Goal: Information Seeking & Learning: Learn about a topic

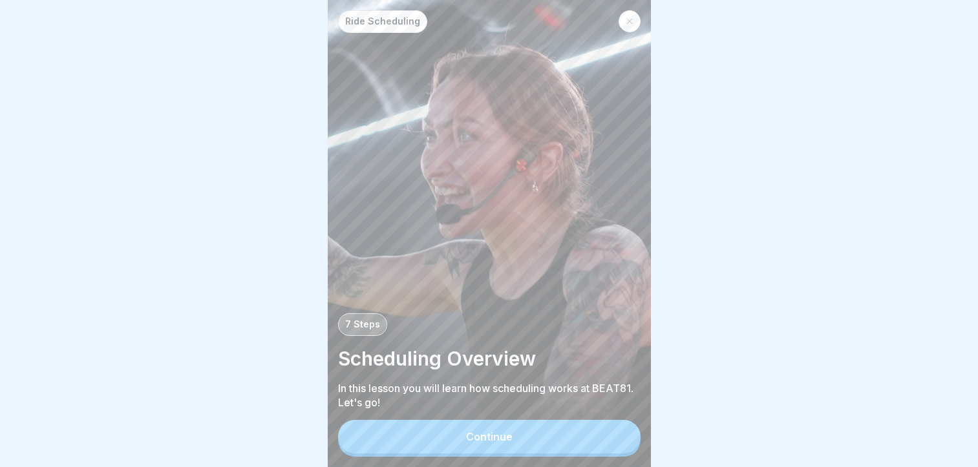
scroll to position [10, 0]
click at [512, 436] on button "Continue" at bounding box center [489, 437] width 303 height 34
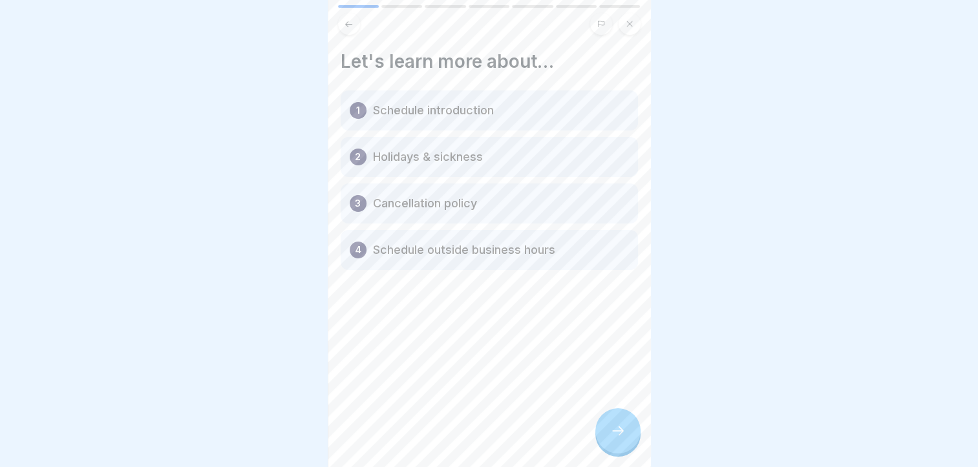
click at [614, 427] on icon at bounding box center [618, 432] width 16 height 16
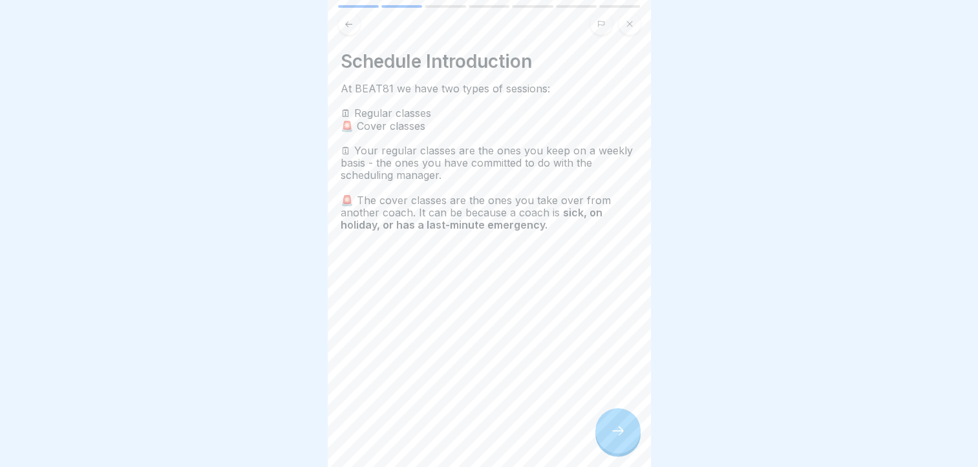
click at [614, 427] on icon at bounding box center [618, 432] width 16 height 16
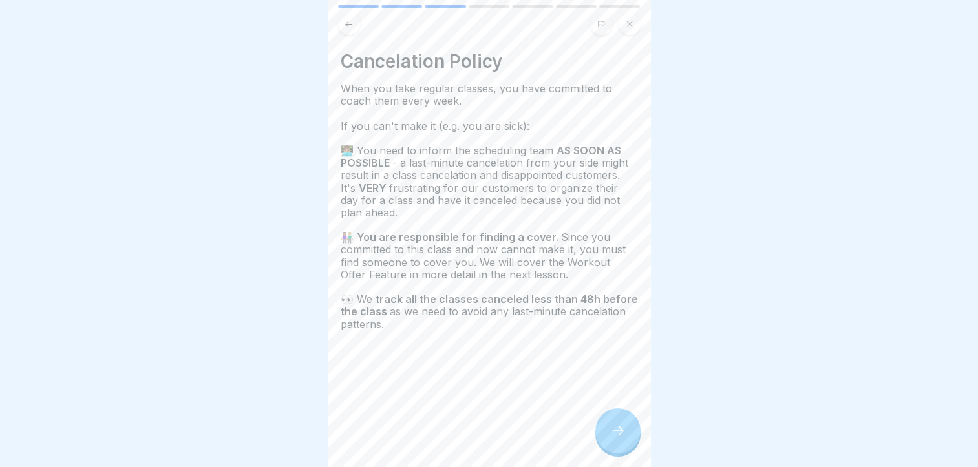
click at [621, 431] on icon at bounding box center [618, 431] width 12 height 9
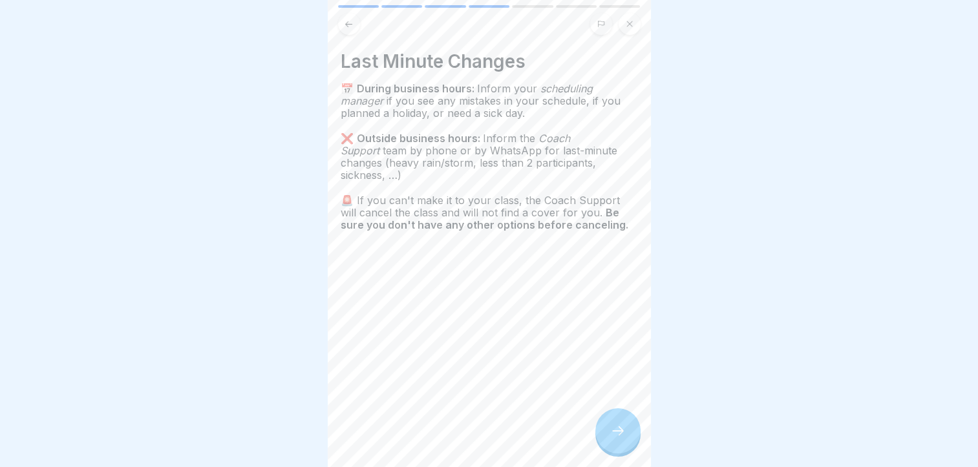
click at [603, 422] on div at bounding box center [617, 431] width 45 height 45
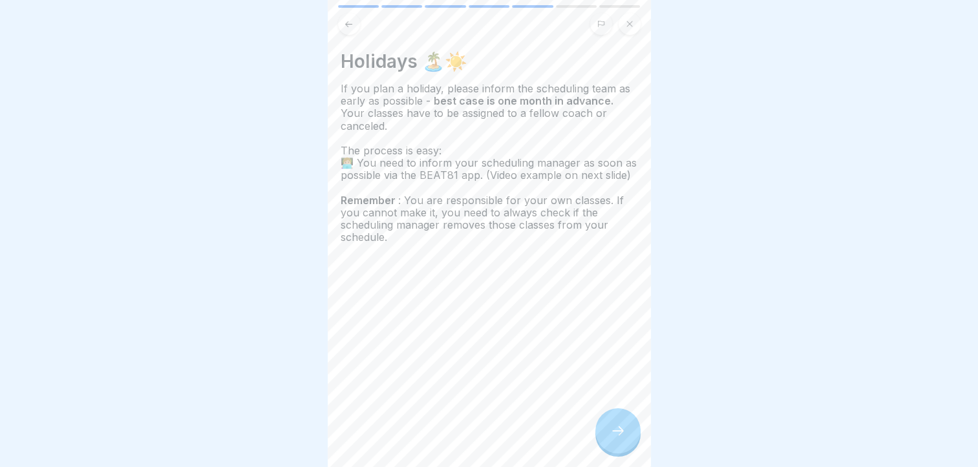
click at [604, 425] on div at bounding box center [617, 431] width 45 height 45
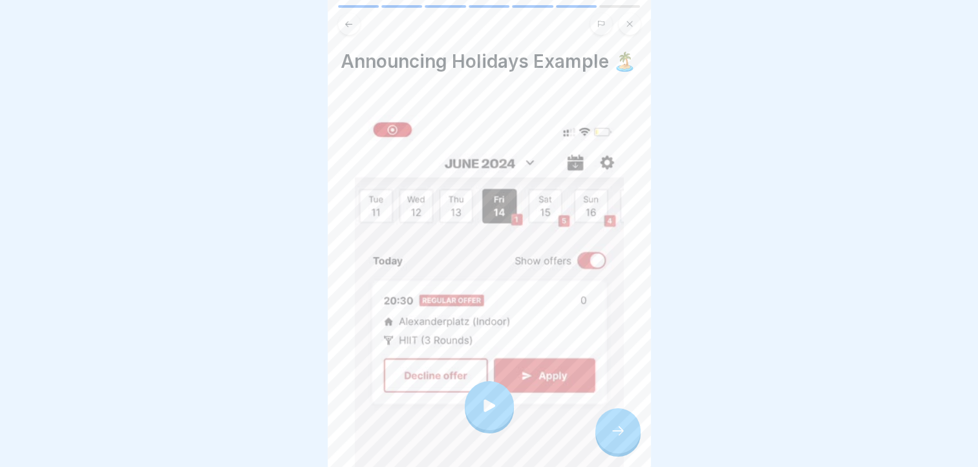
click at [472, 405] on div at bounding box center [489, 405] width 49 height 49
click at [613, 434] on icon at bounding box center [618, 432] width 16 height 16
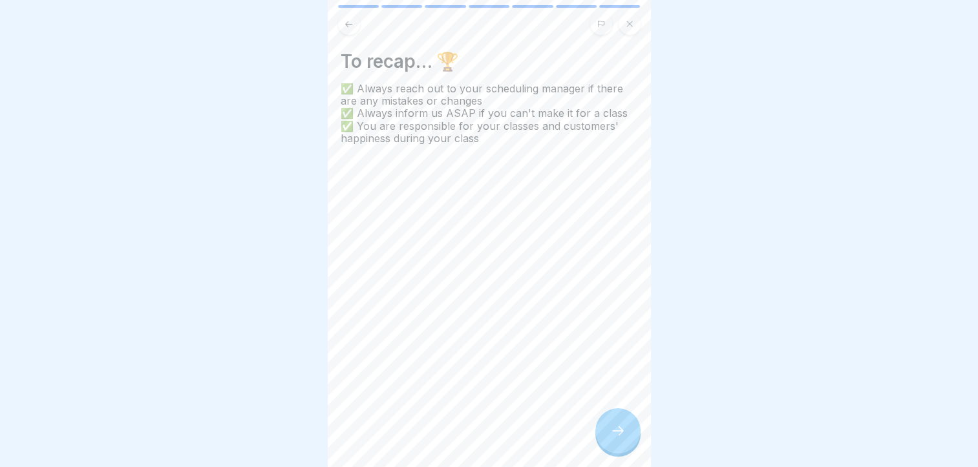
click at [635, 436] on div at bounding box center [617, 431] width 45 height 45
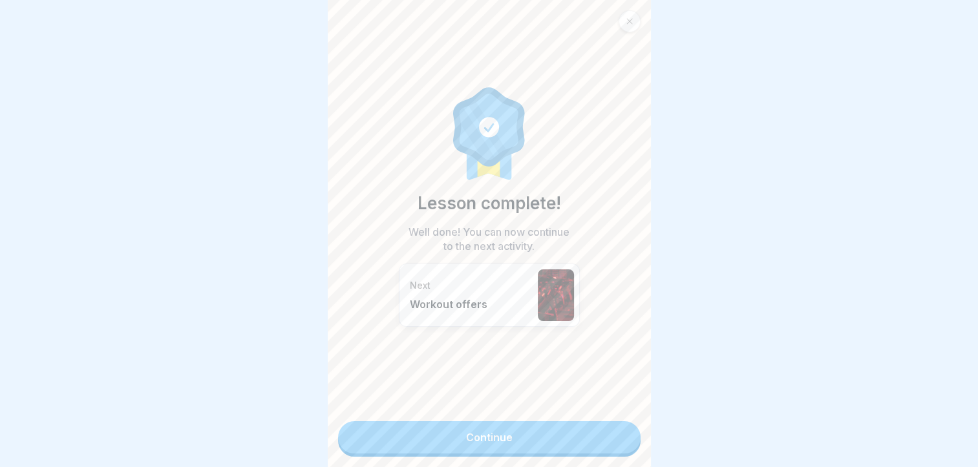
click at [564, 422] on link "Continue" at bounding box center [489, 438] width 303 height 32
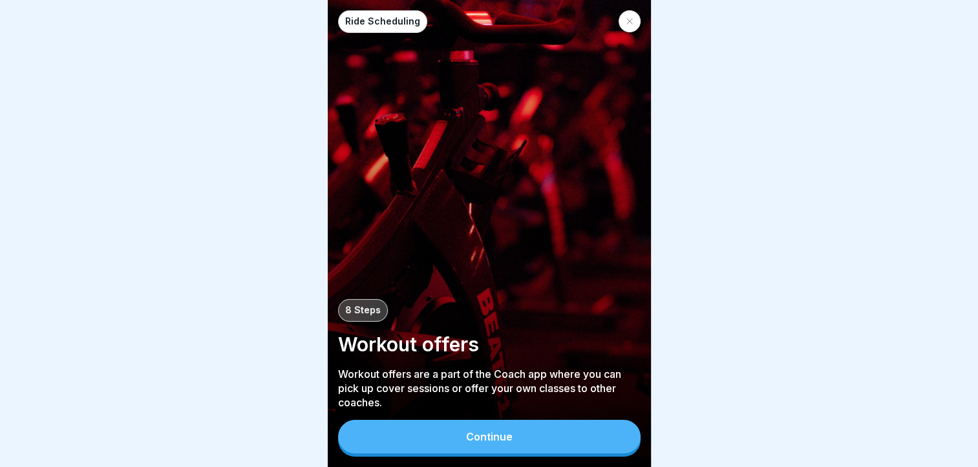
click at [552, 453] on button "Continue" at bounding box center [489, 437] width 303 height 34
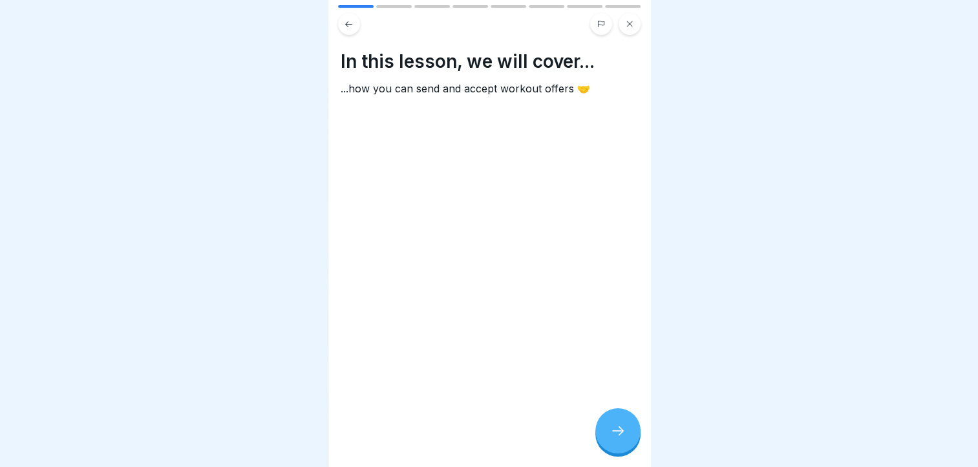
click at [625, 439] on icon at bounding box center [618, 432] width 16 height 16
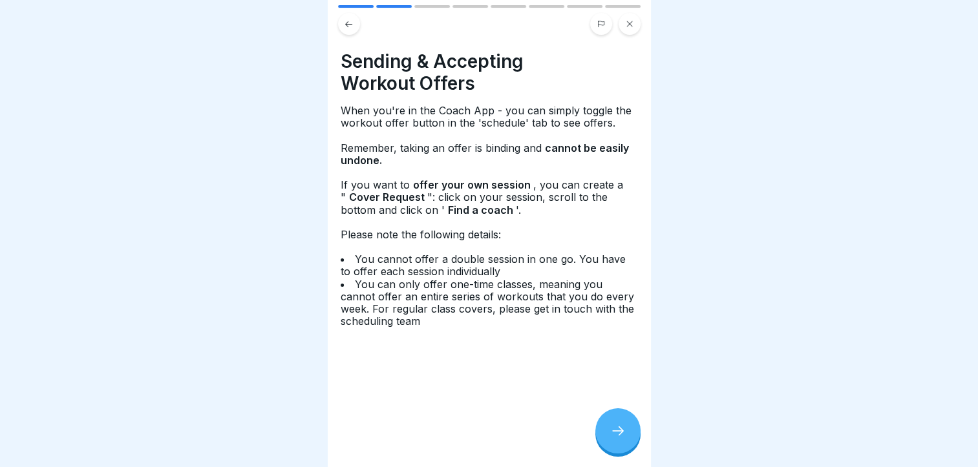
click at [609, 431] on div at bounding box center [617, 431] width 45 height 45
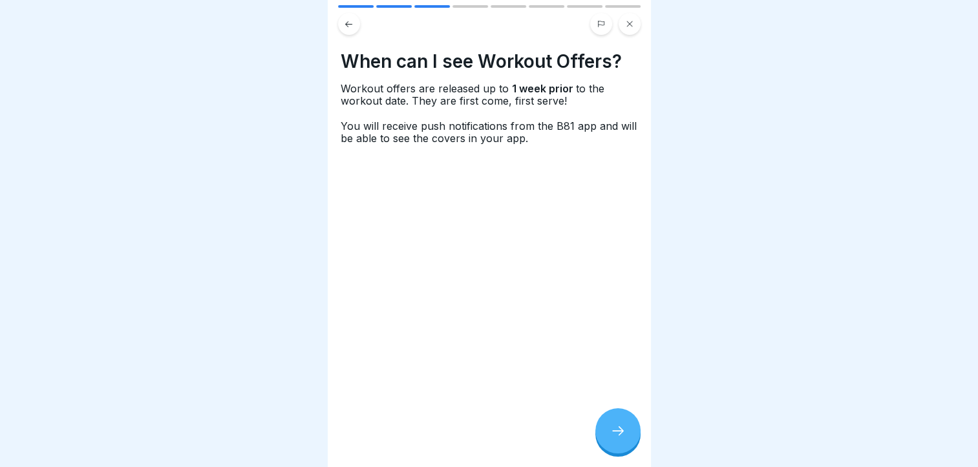
click at [601, 432] on div at bounding box center [617, 431] width 45 height 45
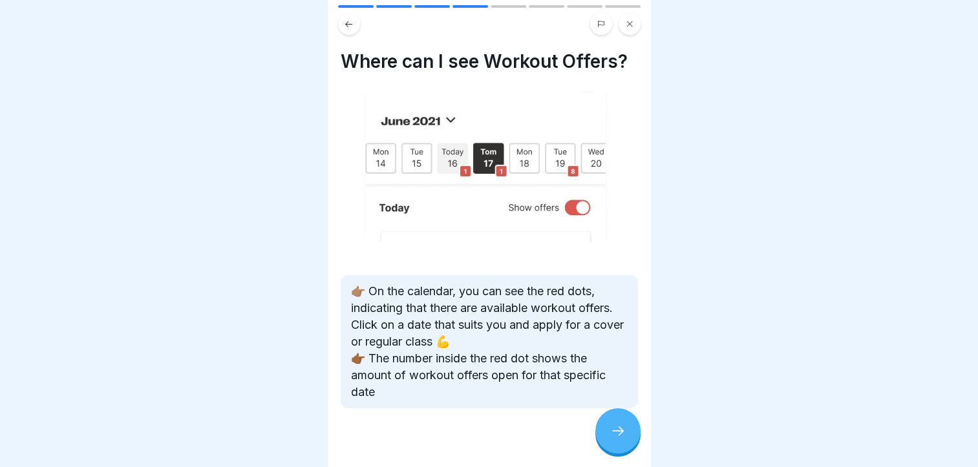
click at [605, 436] on div at bounding box center [617, 431] width 45 height 45
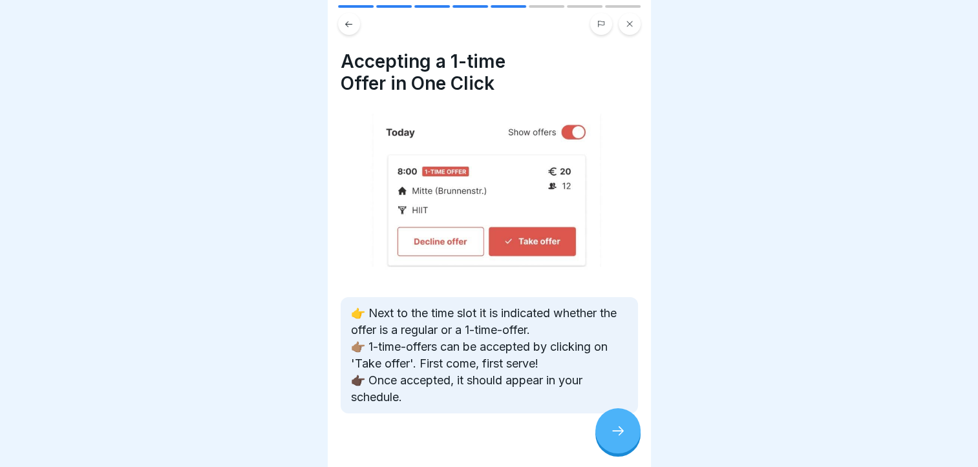
click at [605, 436] on div at bounding box center [617, 431] width 45 height 45
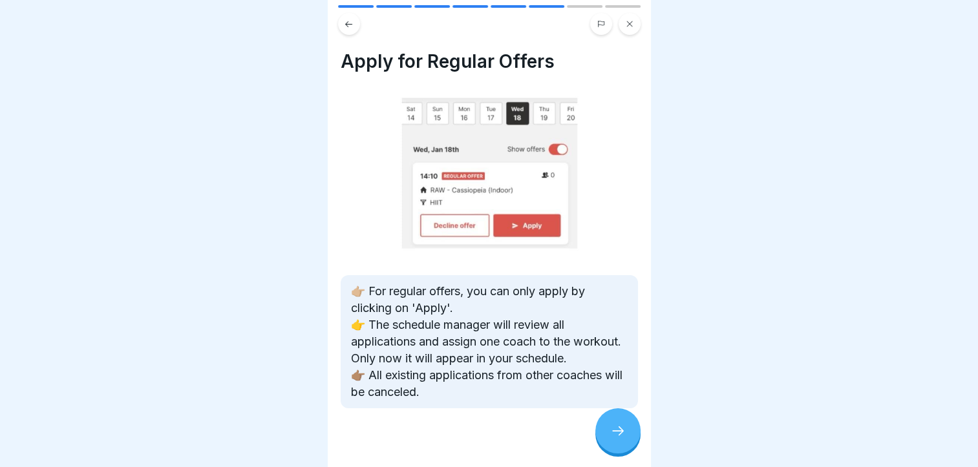
click at [606, 440] on div at bounding box center [617, 431] width 45 height 45
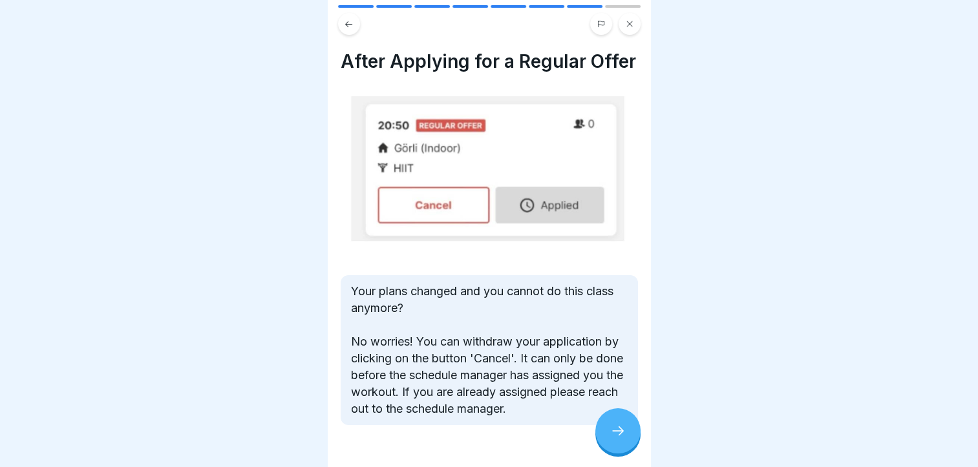
click at [612, 453] on div at bounding box center [617, 431] width 45 height 45
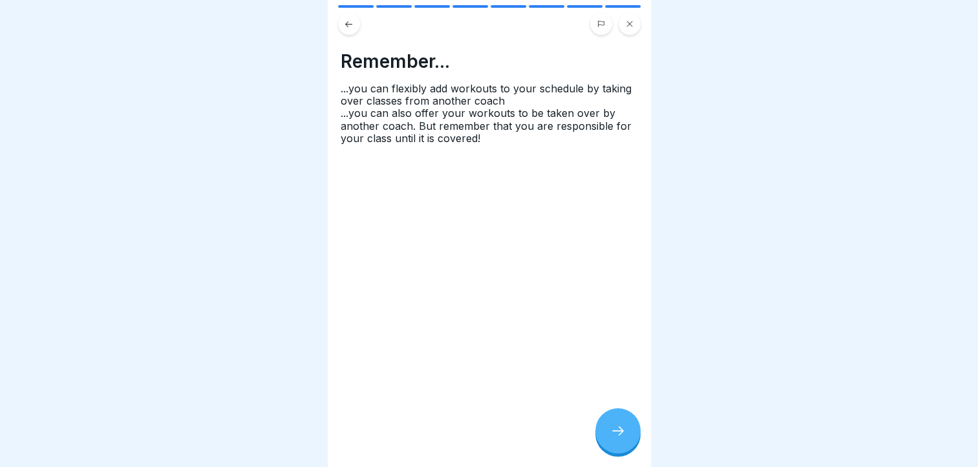
click at [617, 454] on div at bounding box center [617, 431] width 45 height 45
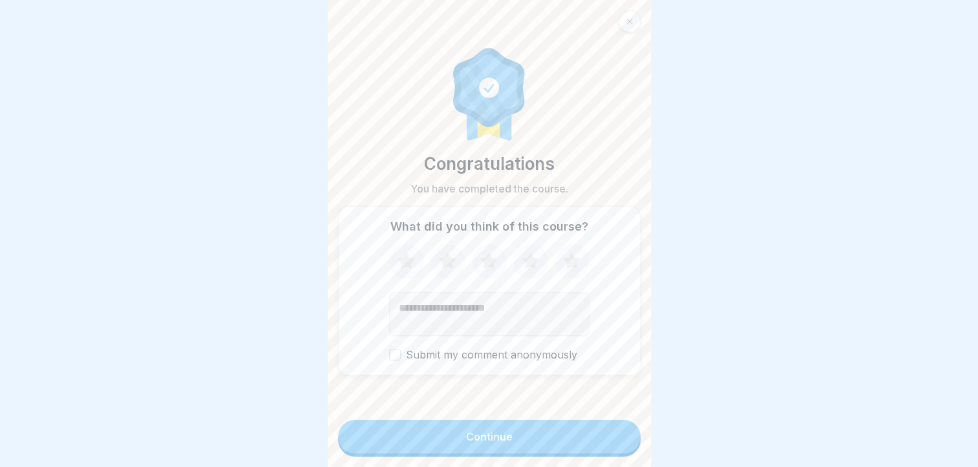
click at [561, 451] on button "Continue" at bounding box center [489, 437] width 303 height 34
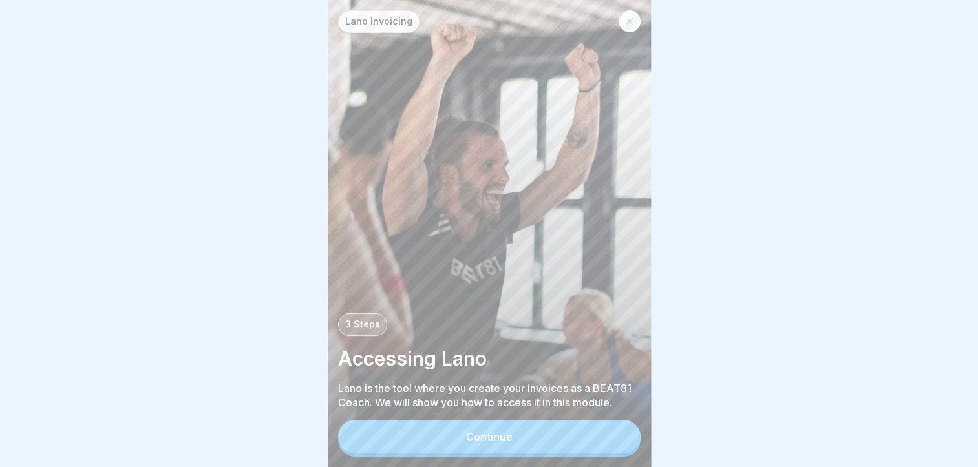
click at [561, 447] on button "Continue" at bounding box center [489, 437] width 303 height 34
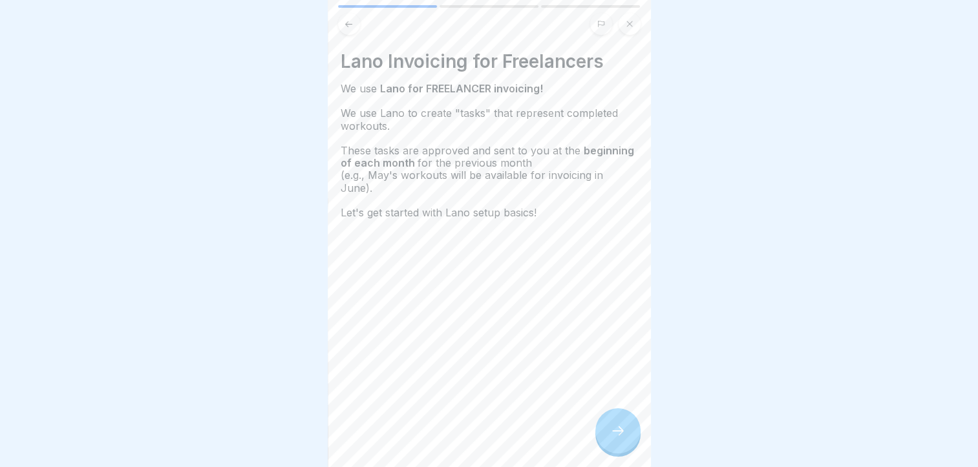
click at [606, 436] on div at bounding box center [617, 431] width 45 height 45
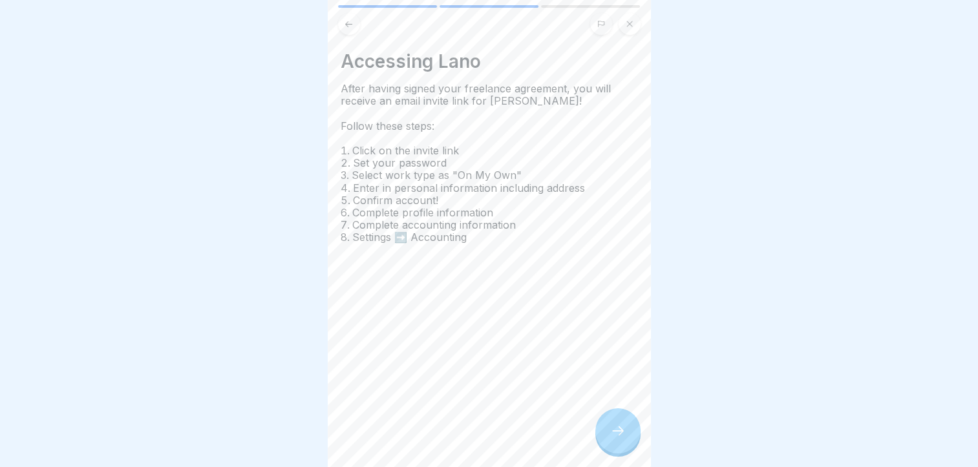
click at [618, 436] on icon at bounding box center [618, 432] width 16 height 16
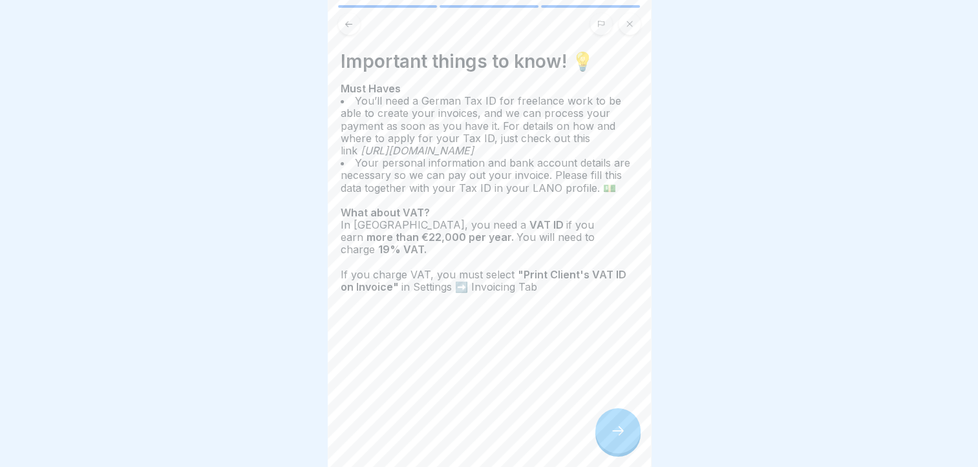
click at [614, 438] on icon at bounding box center [618, 432] width 16 height 16
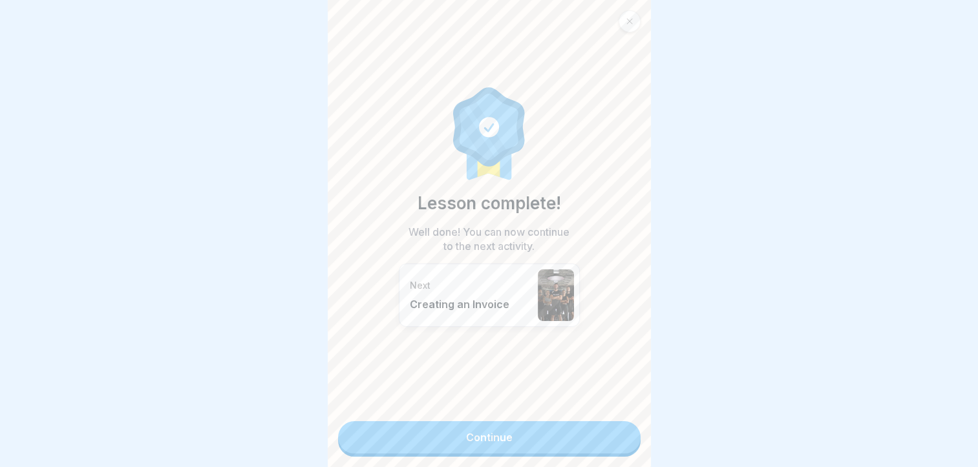
click at [601, 438] on link "Continue" at bounding box center [489, 438] width 303 height 32
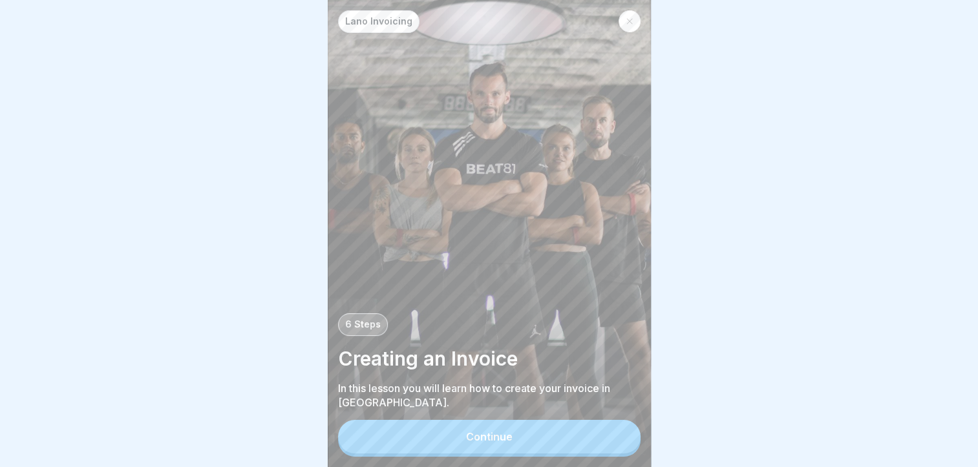
click at [601, 446] on button "Continue" at bounding box center [489, 437] width 303 height 34
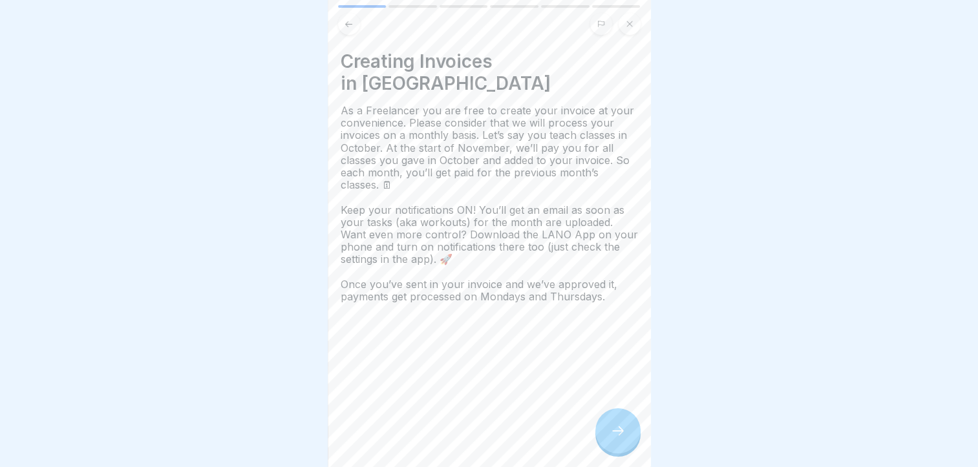
click at [616, 435] on icon at bounding box center [618, 432] width 16 height 16
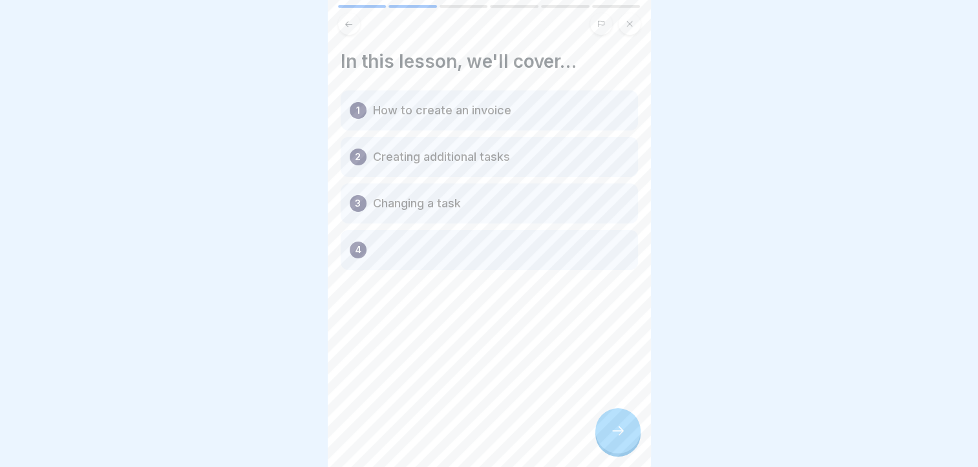
click at [610, 438] on icon at bounding box center [618, 432] width 16 height 16
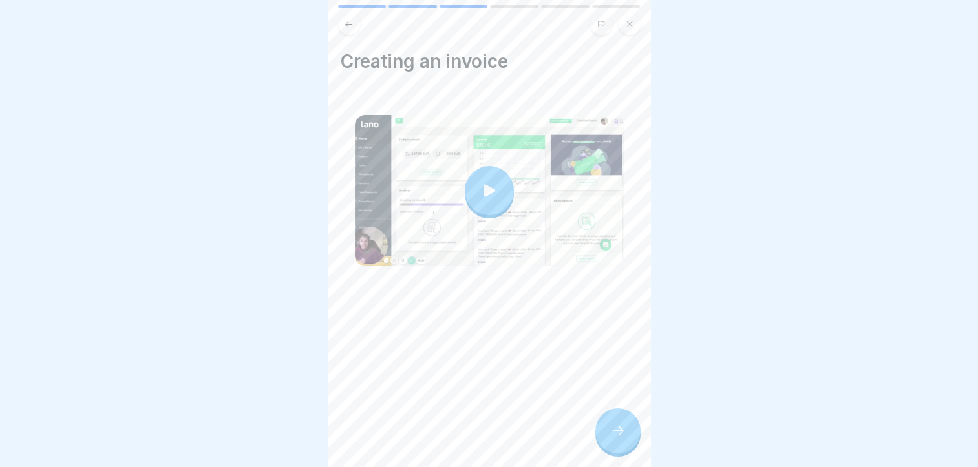
click at [494, 182] on div at bounding box center [489, 190] width 49 height 49
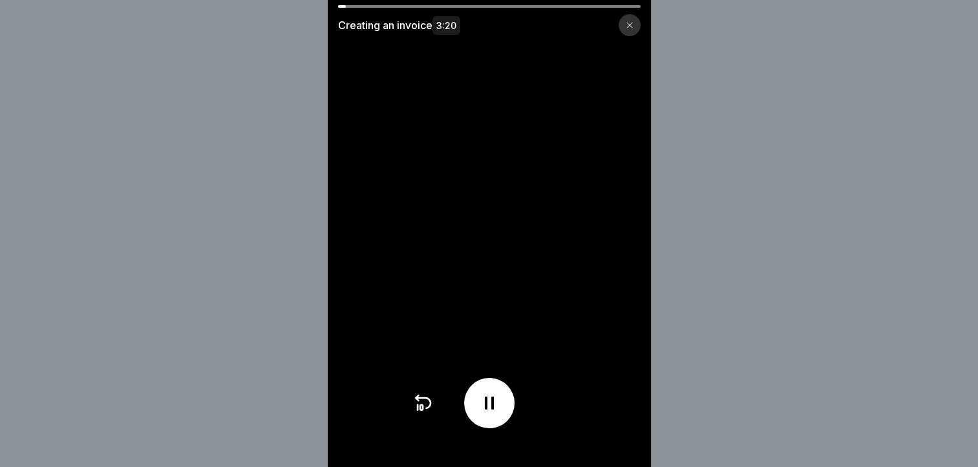
click at [498, 405] on icon at bounding box center [489, 403] width 21 height 21
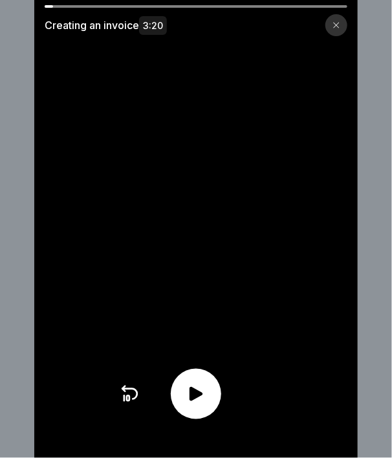
click at [206, 396] on icon at bounding box center [196, 394] width 21 height 21
click at [65, 6] on div at bounding box center [58, 6] width 27 height 3
drag, startPoint x: 72, startPoint y: 10, endPoint x: 58, endPoint y: 5, distance: 15.1
click at [58, 5] on div "Creating an invoice 3:20" at bounding box center [195, 229] width 323 height 458
click at [193, 414] on div at bounding box center [196, 394] width 50 height 50
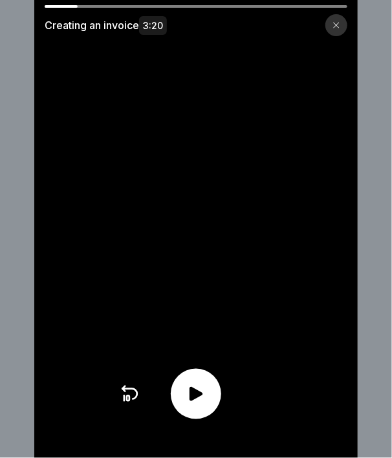
click at [124, 402] on icon at bounding box center [124, 398] width 0 height 5
click at [200, 402] on icon at bounding box center [195, 394] width 13 height 14
click at [191, 395] on icon at bounding box center [196, 394] width 21 height 21
click at [193, 400] on icon at bounding box center [196, 394] width 21 height 21
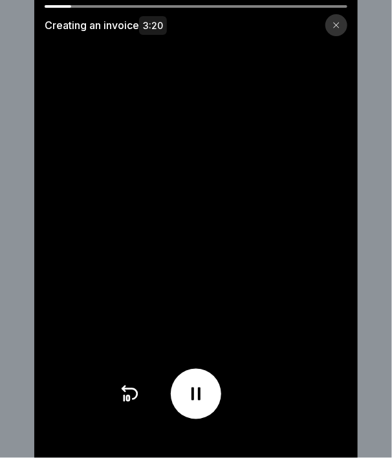
click at [192, 404] on icon at bounding box center [196, 394] width 21 height 21
click at [133, 403] on icon at bounding box center [129, 394] width 21 height 21
click at [200, 402] on icon at bounding box center [195, 394] width 13 height 14
click at [200, 399] on icon at bounding box center [195, 394] width 9 height 13
click at [215, 393] on div at bounding box center [196, 394] width 50 height 50
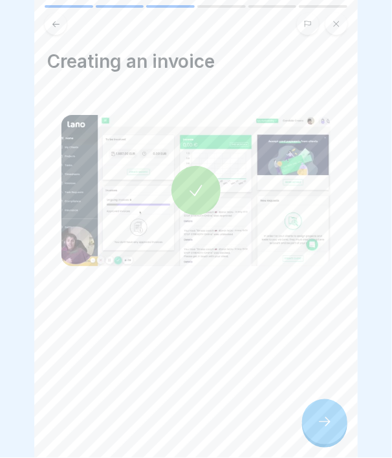
click at [311, 435] on div at bounding box center [324, 422] width 45 height 45
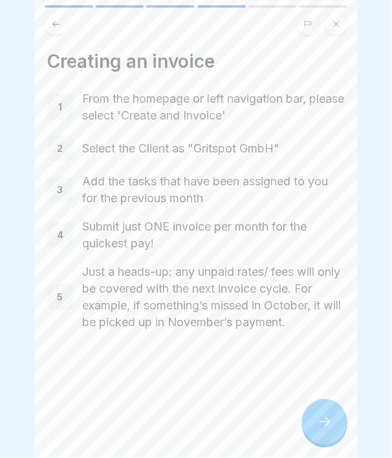
click at [323, 430] on icon at bounding box center [325, 422] width 16 height 16
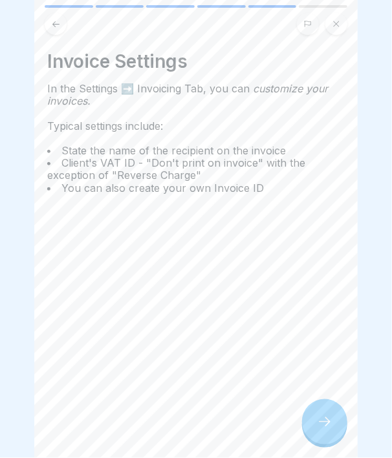
click at [312, 431] on div at bounding box center [324, 422] width 45 height 45
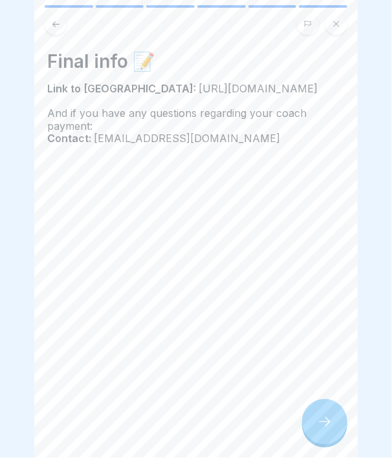
click at [312, 431] on div at bounding box center [324, 422] width 45 height 45
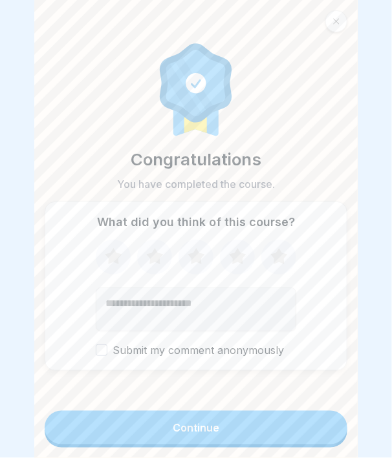
click at [288, 434] on button "Continue" at bounding box center [196, 428] width 303 height 34
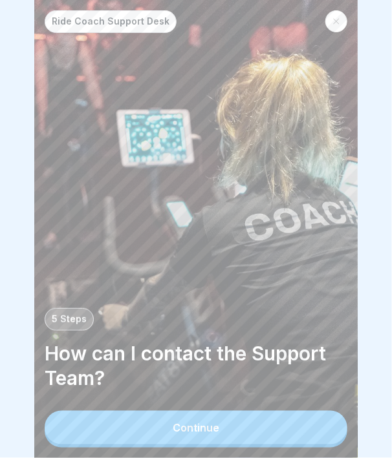
scroll to position [10, 0]
click at [288, 434] on button "Continue" at bounding box center [196, 428] width 303 height 34
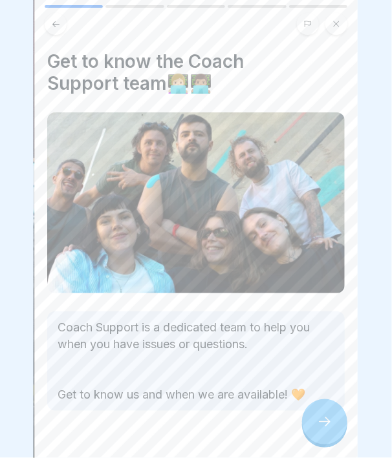
click at [312, 421] on div at bounding box center [324, 422] width 45 height 45
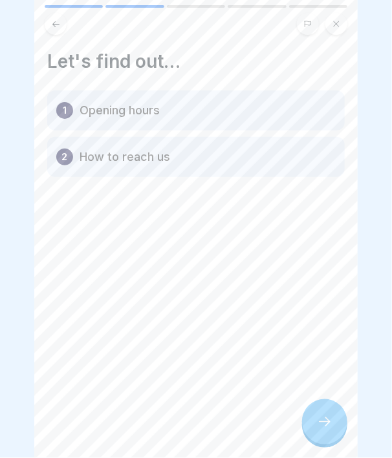
click at [314, 429] on div at bounding box center [324, 422] width 45 height 45
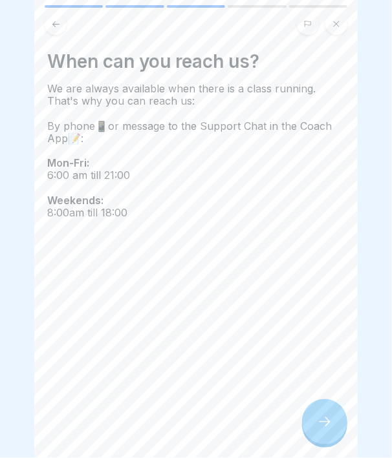
click at [316, 438] on div at bounding box center [324, 422] width 45 height 45
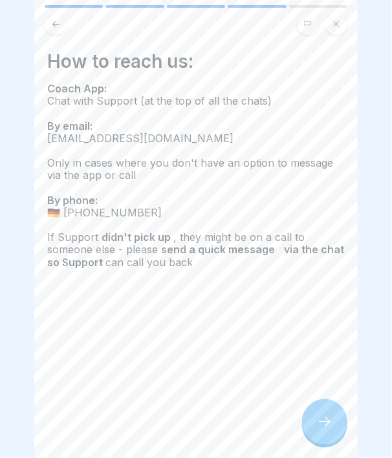
click at [316, 440] on div at bounding box center [324, 422] width 45 height 45
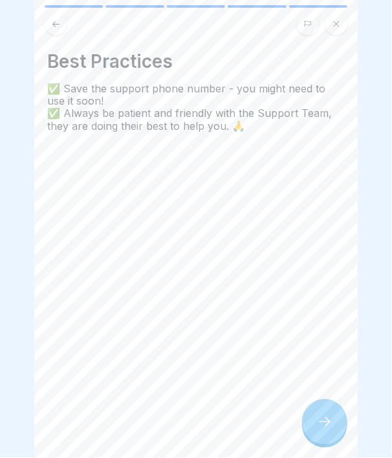
click at [317, 429] on icon at bounding box center [325, 422] width 16 height 16
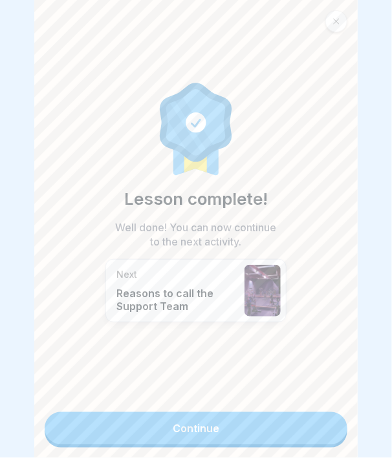
click at [284, 420] on link "Continue" at bounding box center [196, 429] width 303 height 32
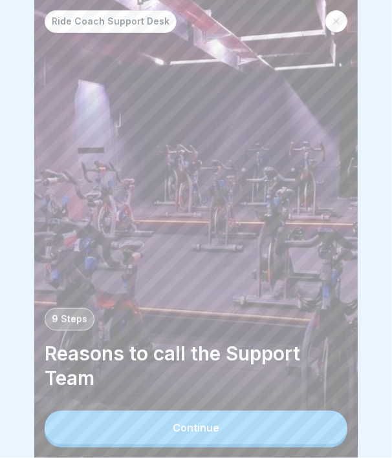
click at [284, 420] on button "Continue" at bounding box center [196, 428] width 303 height 34
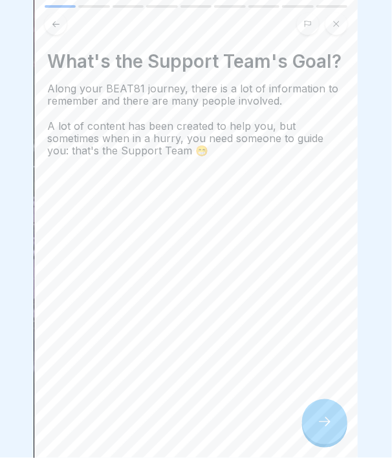
click at [286, 421] on div "What's the Support Team's Goal? Along your BEAT81 journey, there is a lot of in…" at bounding box center [195, 229] width 323 height 458
click at [327, 418] on icon at bounding box center [325, 422] width 16 height 16
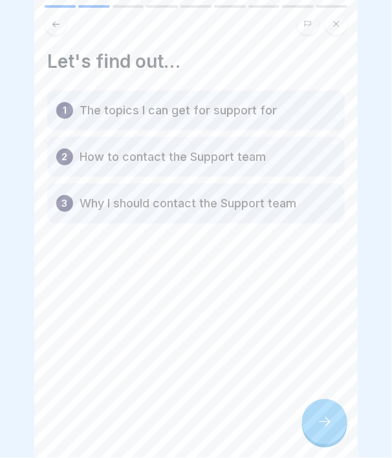
click at [327, 418] on icon at bounding box center [325, 422] width 16 height 16
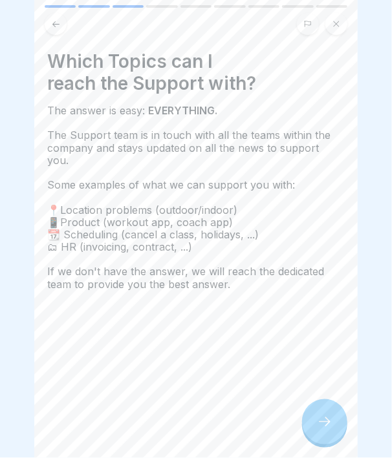
click at [326, 421] on icon at bounding box center [325, 422] width 16 height 16
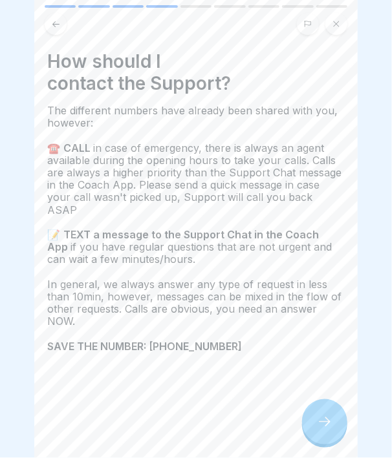
click at [328, 422] on icon at bounding box center [325, 422] width 12 height 9
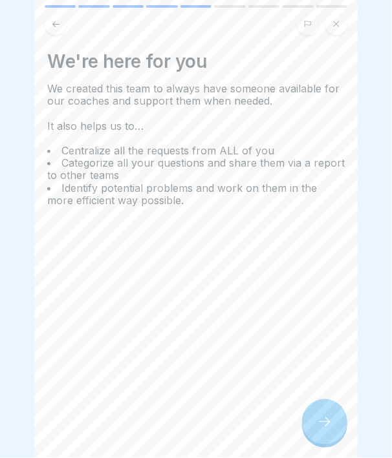
click at [328, 422] on icon at bounding box center [325, 422] width 12 height 9
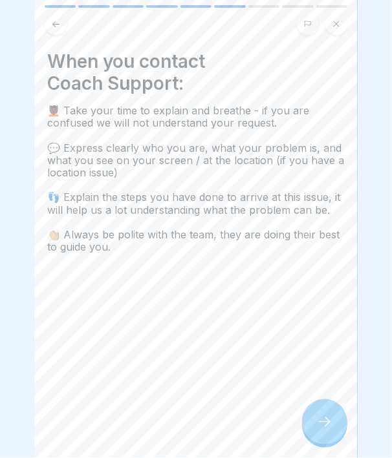
click at [328, 422] on icon at bounding box center [325, 422] width 12 height 9
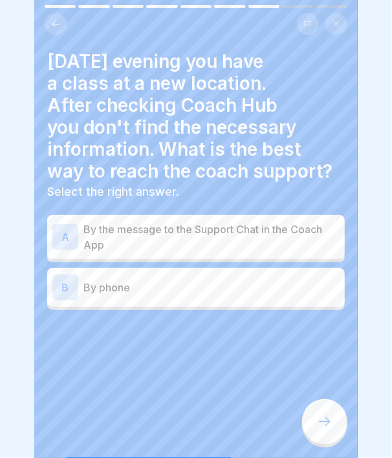
click at [274, 287] on div "B By phone" at bounding box center [195, 288] width 287 height 26
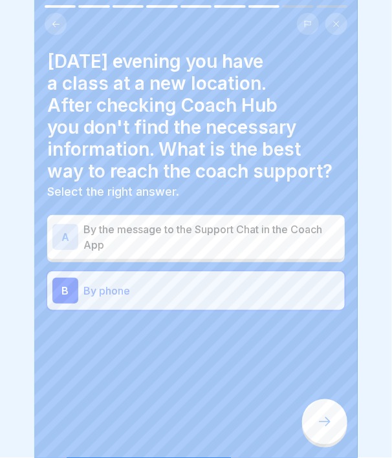
click at [323, 411] on div at bounding box center [324, 422] width 45 height 45
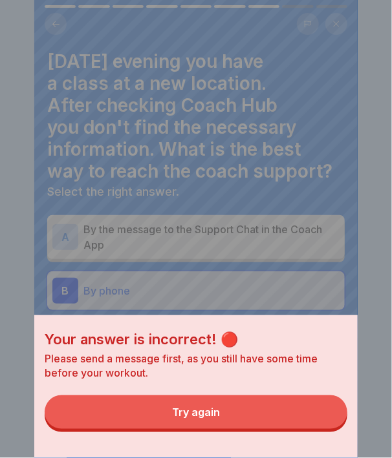
click at [296, 412] on button "Try again" at bounding box center [196, 413] width 303 height 34
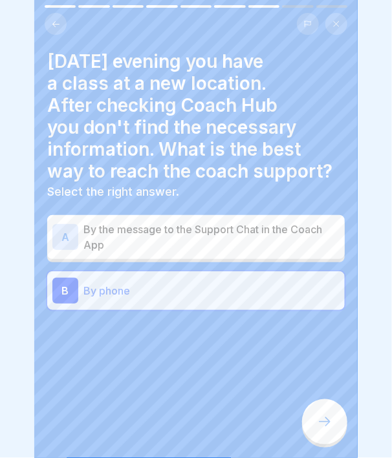
click at [275, 231] on p "By the message to the Support Chat in the Coach App" at bounding box center [211, 237] width 256 height 31
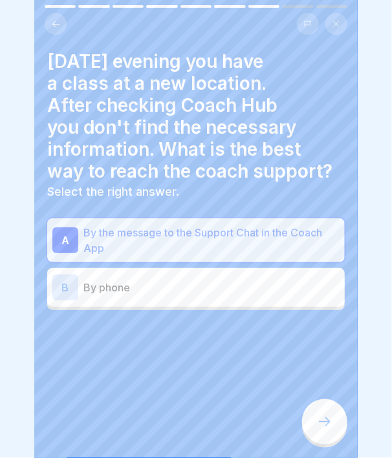
click at [324, 419] on icon at bounding box center [325, 422] width 16 height 16
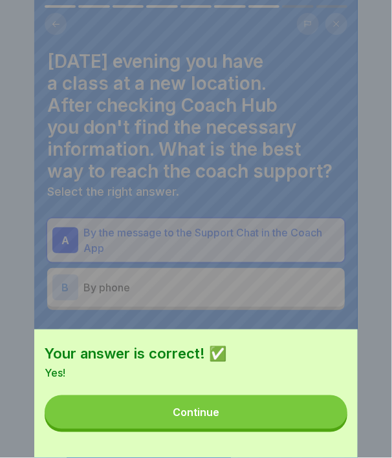
click at [314, 422] on button "Continue" at bounding box center [196, 413] width 303 height 34
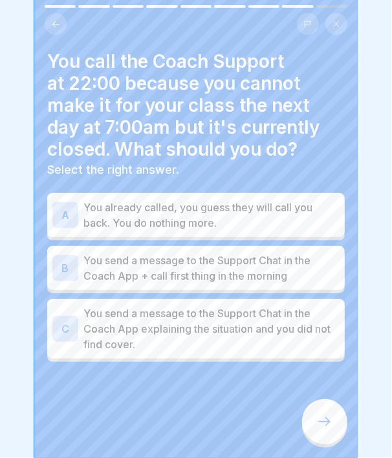
click at [242, 255] on p "You send a message to the Support Chat in the Coach App + call first thing in t…" at bounding box center [211, 268] width 256 height 31
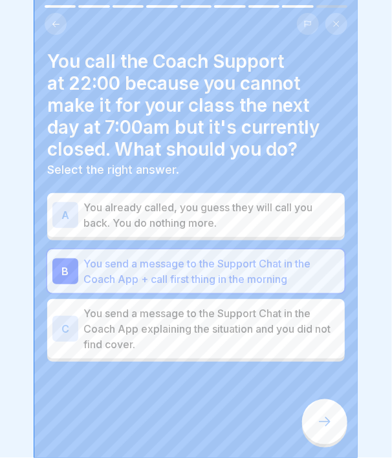
click at [325, 414] on div at bounding box center [324, 422] width 45 height 45
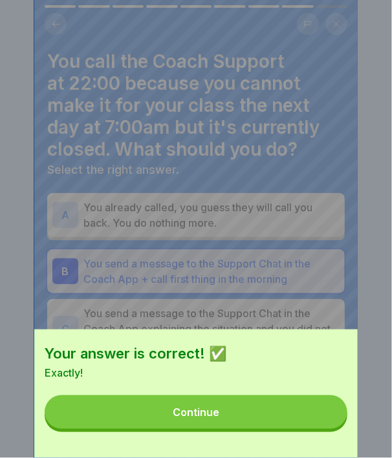
click at [274, 425] on button "Continue" at bounding box center [196, 413] width 303 height 34
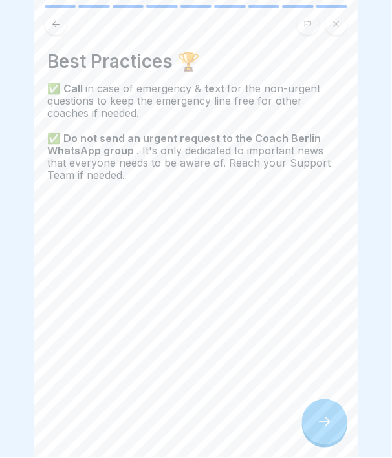
click at [317, 425] on icon at bounding box center [325, 422] width 16 height 16
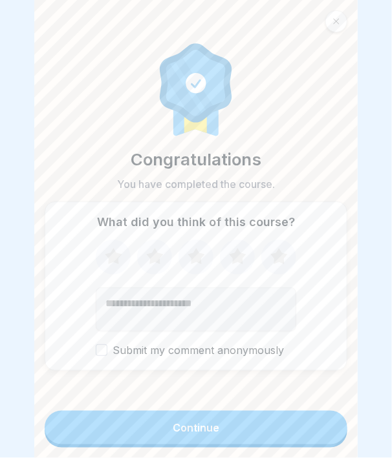
click at [279, 424] on button "Continue" at bounding box center [196, 428] width 303 height 34
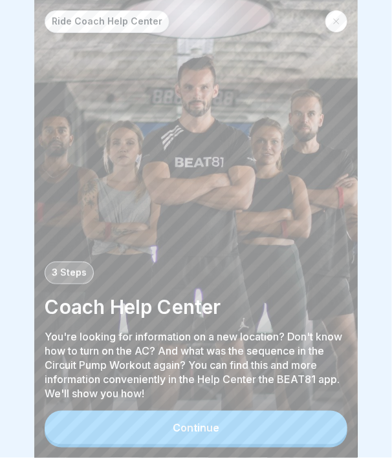
click at [279, 424] on button "Continue" at bounding box center [196, 428] width 303 height 34
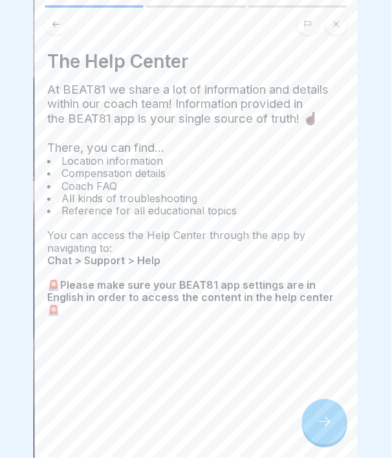
click at [290, 424] on div "The Help Center At BEAT81 we share a lot of information and details within our …" at bounding box center [195, 229] width 323 height 458
click at [310, 426] on div at bounding box center [324, 422] width 45 height 45
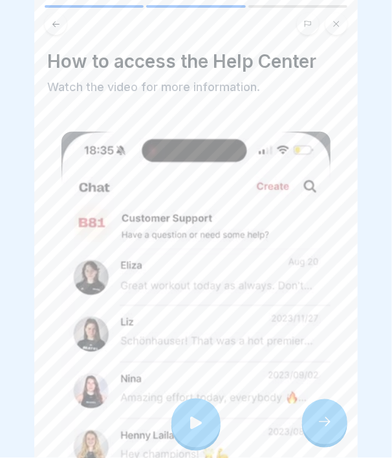
click at [310, 426] on div at bounding box center [324, 422] width 45 height 45
click at [189, 414] on icon at bounding box center [196, 423] width 18 height 18
click at [314, 416] on div at bounding box center [324, 422] width 45 height 45
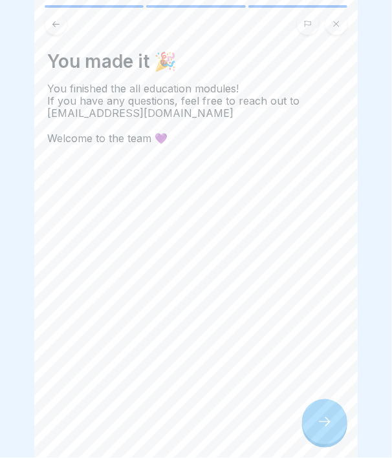
click at [314, 416] on div at bounding box center [324, 422] width 45 height 45
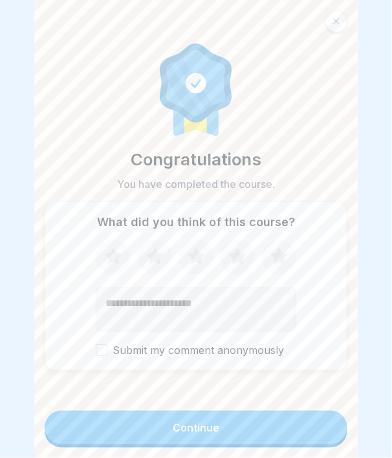
click at [310, 423] on button "Continue" at bounding box center [196, 428] width 303 height 34
